Goal: Find specific page/section: Find specific page/section

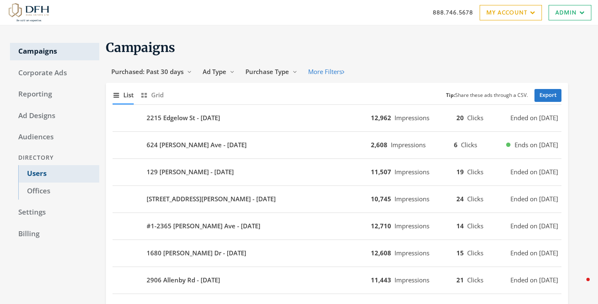
click at [31, 178] on link "Users" at bounding box center [58, 173] width 81 height 17
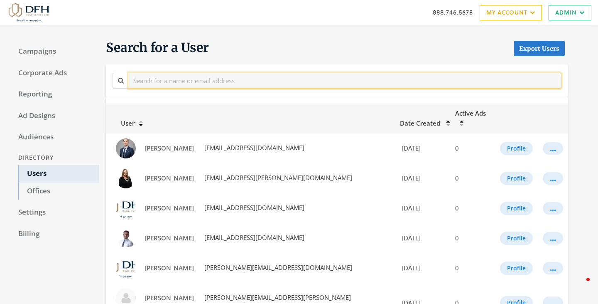
click at [193, 83] on input "text" at bounding box center [344, 80] width 433 height 15
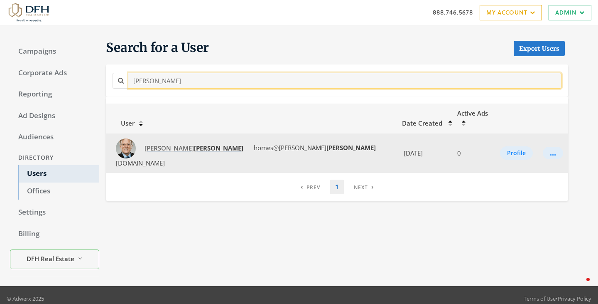
type input "sims"
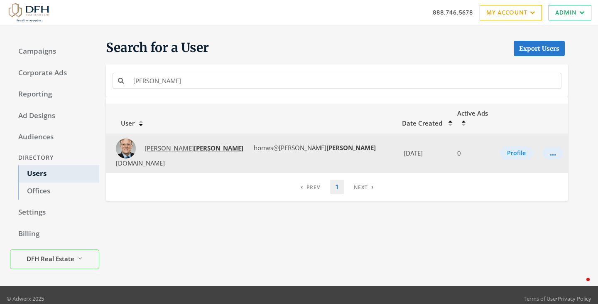
click at [194, 144] on strong "Sims" at bounding box center [218, 148] width 49 height 8
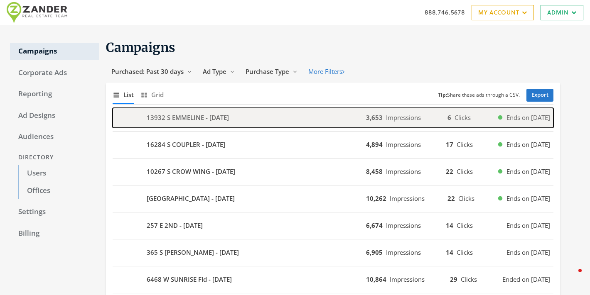
click at [204, 116] on b "13932 S EMMELINE - 2025-08-14" at bounding box center [188, 118] width 82 height 10
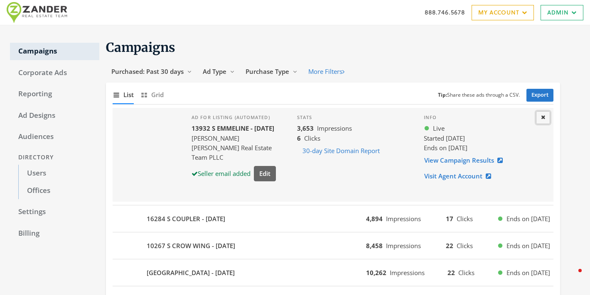
click at [545, 118] on icon at bounding box center [543, 117] width 4 height 5
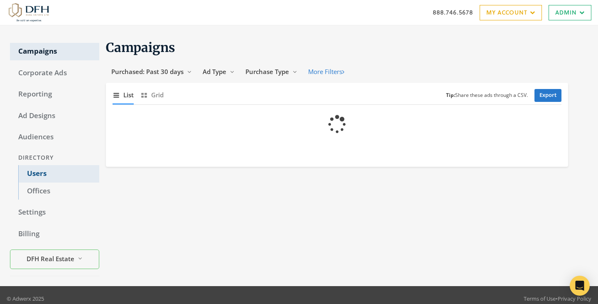
click at [41, 177] on link "Users" at bounding box center [58, 173] width 81 height 17
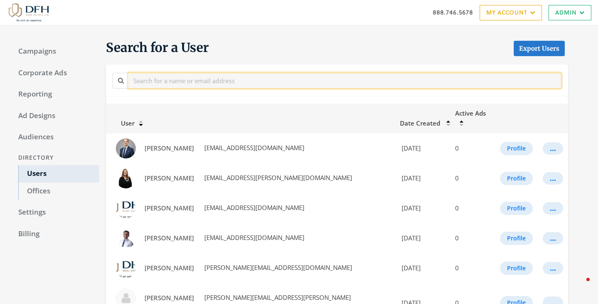
click at [176, 78] on input "text" at bounding box center [344, 80] width 433 height 15
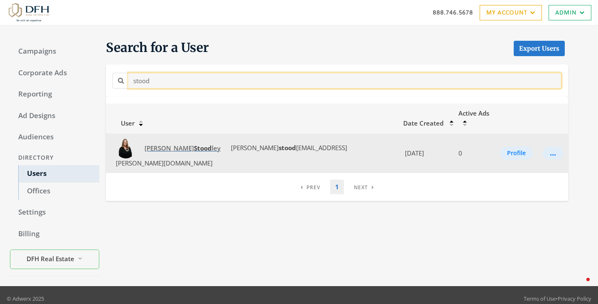
type input "stood"
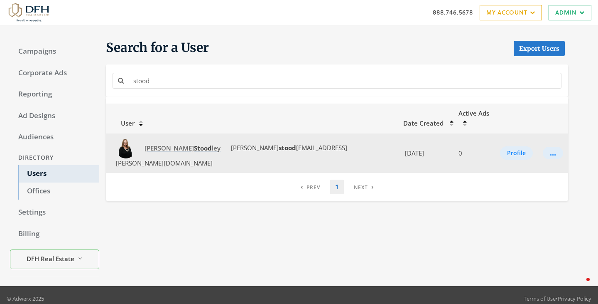
click at [159, 144] on span "[PERSON_NAME] Stood [PERSON_NAME]" at bounding box center [183, 148] width 76 height 8
